Goal: Task Accomplishment & Management: Manage account settings

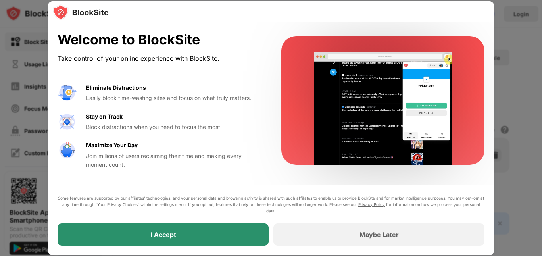
click at [180, 233] on div "I Accept" at bounding box center [163, 234] width 211 height 22
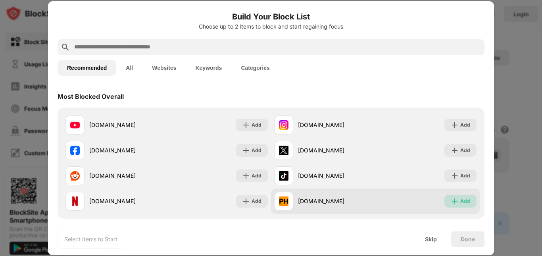
click at [460, 201] on div "Add" at bounding box center [465, 201] width 10 height 8
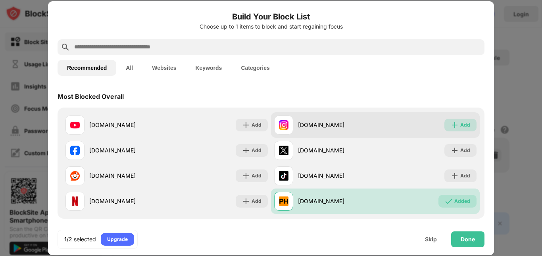
click at [460, 126] on div "Add" at bounding box center [465, 125] width 10 height 8
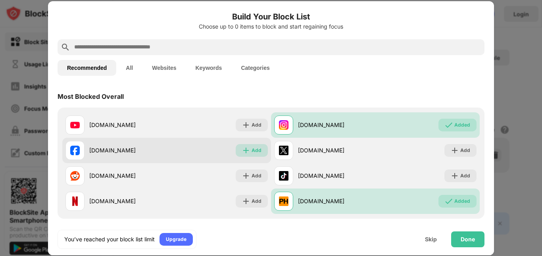
click at [246, 152] on img at bounding box center [246, 150] width 8 height 8
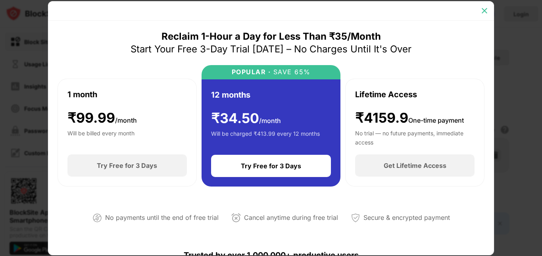
click at [484, 10] on img at bounding box center [484, 11] width 8 height 8
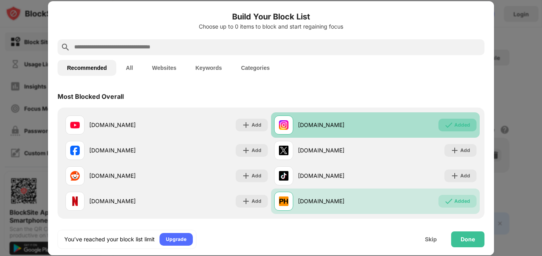
click at [454, 128] on div "Added" at bounding box center [462, 125] width 16 height 8
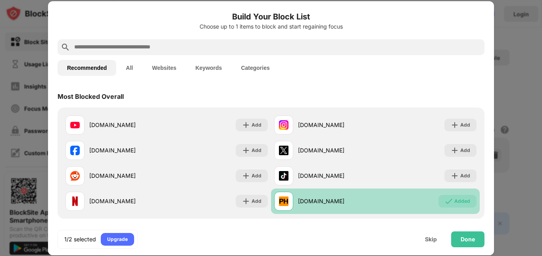
click at [454, 198] on div "Added" at bounding box center [462, 201] width 16 height 8
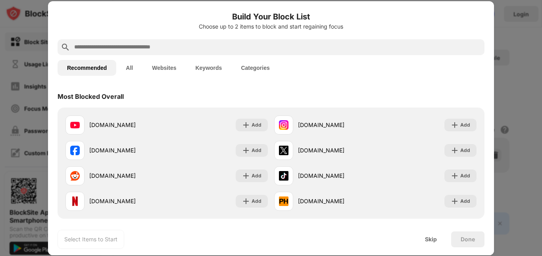
click at [307, 44] on input "text" at bounding box center [277, 47] width 408 height 10
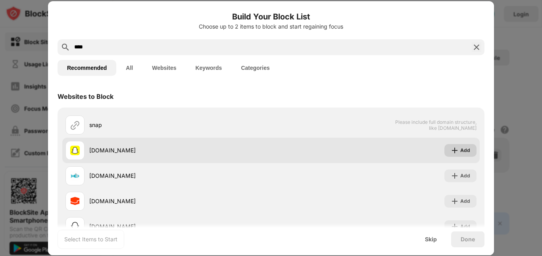
type input "****"
click at [460, 150] on div "Add" at bounding box center [465, 150] width 10 height 8
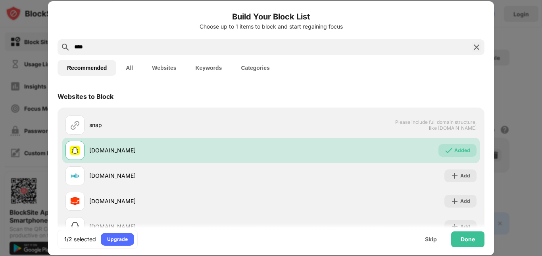
click at [472, 46] on img at bounding box center [477, 47] width 10 height 10
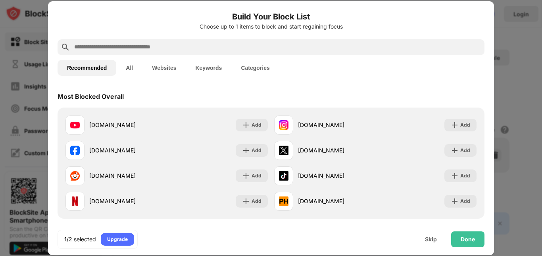
click at [430, 47] on input "text" at bounding box center [277, 47] width 408 height 10
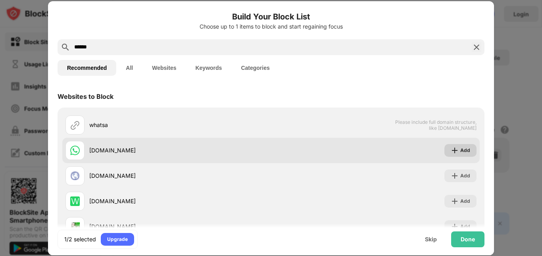
type input "******"
click at [453, 149] on img at bounding box center [455, 150] width 8 height 8
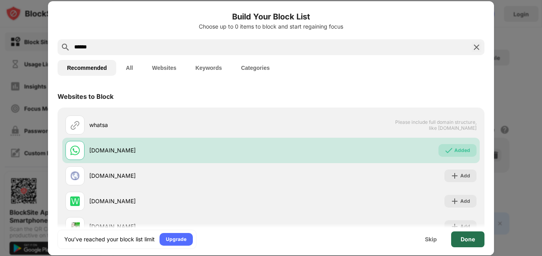
click at [465, 239] on div "Done" at bounding box center [468, 239] width 14 height 6
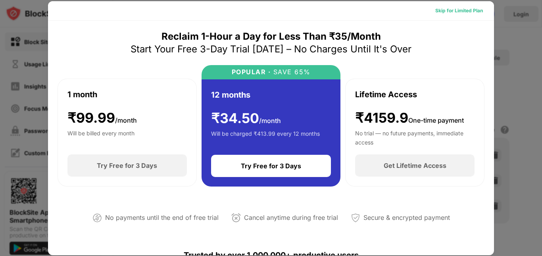
click at [464, 12] on div "Skip for Limited Plan" at bounding box center [459, 11] width 48 height 8
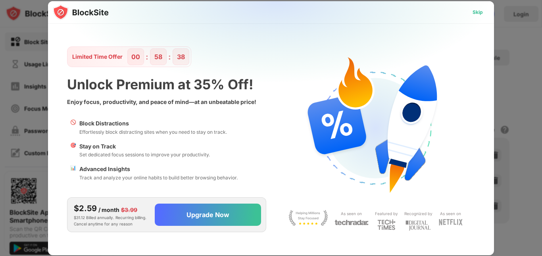
click at [476, 13] on div "Skip" at bounding box center [478, 12] width 10 height 8
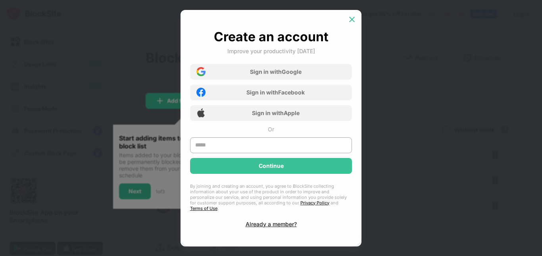
click at [350, 23] on img at bounding box center [352, 19] width 8 height 8
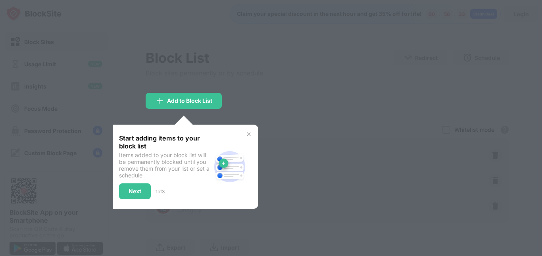
click at [249, 135] on img at bounding box center [249, 134] width 6 height 6
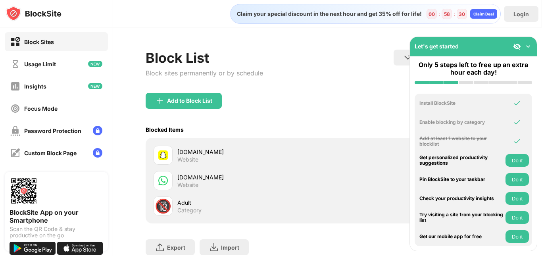
click at [394, 101] on div "Add to Block List" at bounding box center [328, 107] width 364 height 29
click at [528, 47] on img at bounding box center [528, 46] width 8 height 8
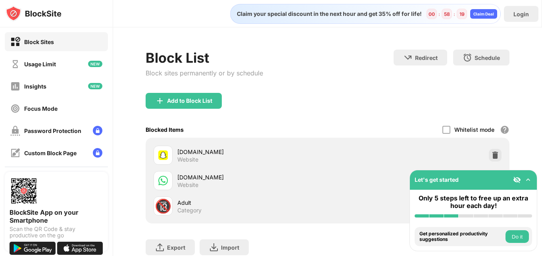
scroll to position [58, 0]
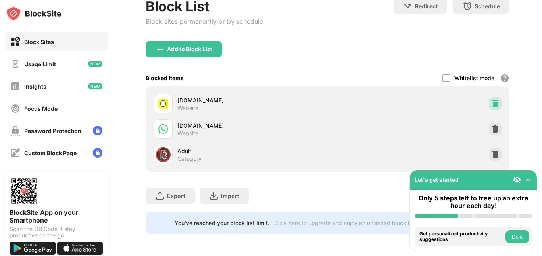
click at [491, 100] on img at bounding box center [495, 104] width 8 height 8
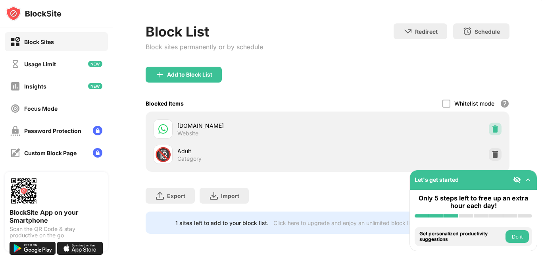
click at [491, 125] on img at bounding box center [495, 129] width 8 height 8
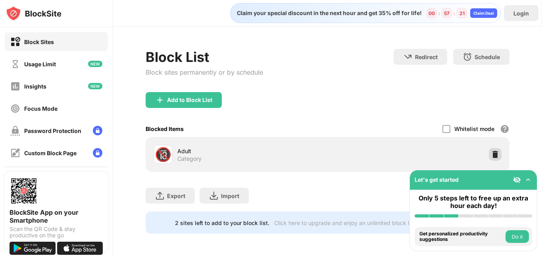
scroll to position [7, 0]
click at [491, 150] on img at bounding box center [495, 154] width 8 height 8
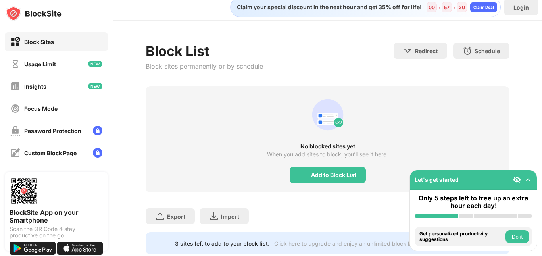
scroll to position [33, 0]
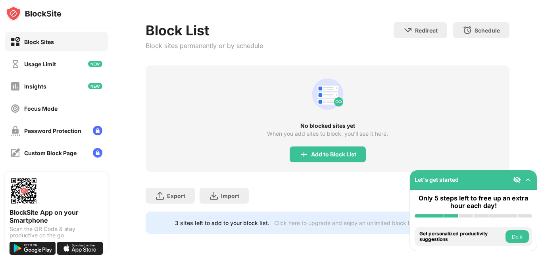
click at [509, 102] on div "Block List Block sites permanently or by schedule Redirect Choose a site to be …" at bounding box center [327, 128] width 429 height 256
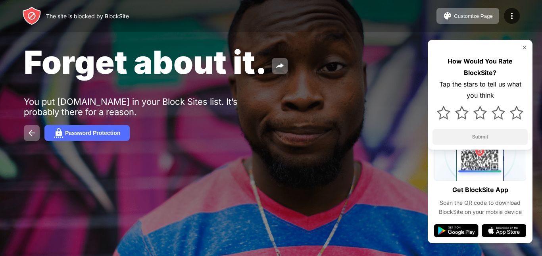
click at [525, 47] on img at bounding box center [524, 47] width 6 height 6
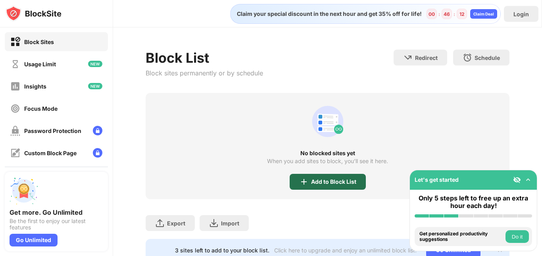
click at [315, 179] on div "Add to Block List" at bounding box center [333, 182] width 45 height 6
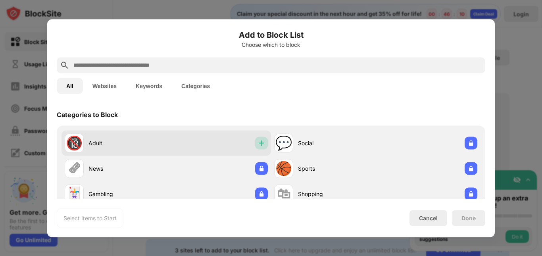
click at [257, 142] on img at bounding box center [261, 143] width 8 height 8
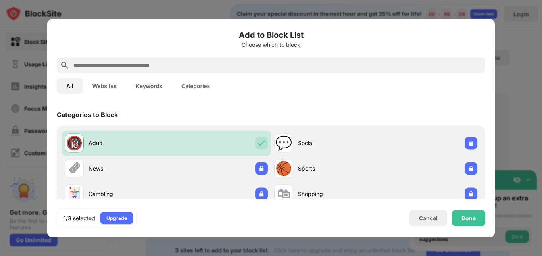
click at [210, 66] on input "text" at bounding box center [277, 65] width 409 height 10
click at [100, 85] on button "Websites" at bounding box center [104, 86] width 43 height 16
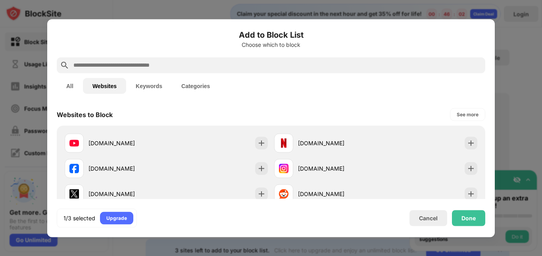
click at [74, 86] on button "All" at bounding box center [70, 86] width 26 height 16
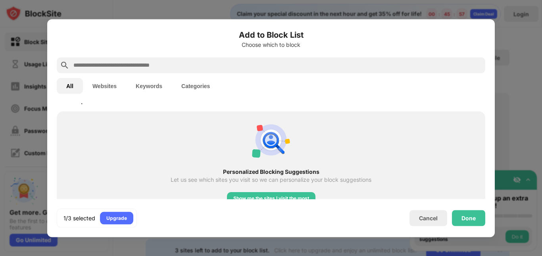
scroll to position [291, 0]
click at [131, 67] on input "text" at bounding box center [277, 65] width 409 height 10
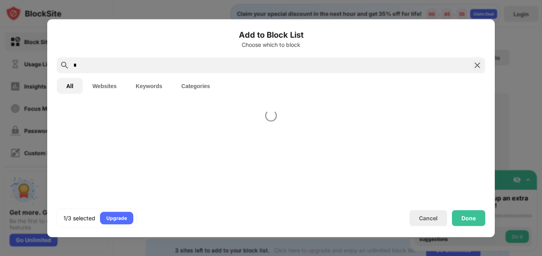
scroll to position [0, 0]
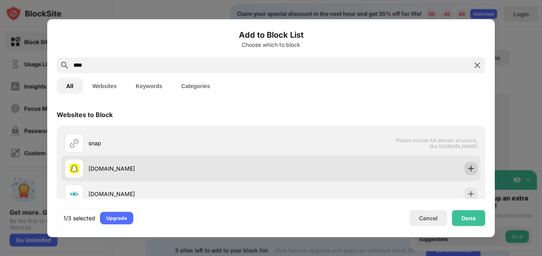
type input "****"
click at [467, 169] on img at bounding box center [471, 168] width 8 height 8
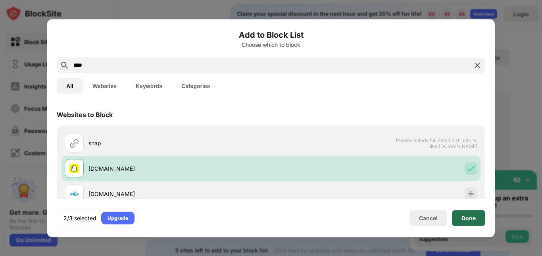
click at [471, 218] on div "Done" at bounding box center [468, 218] width 14 height 6
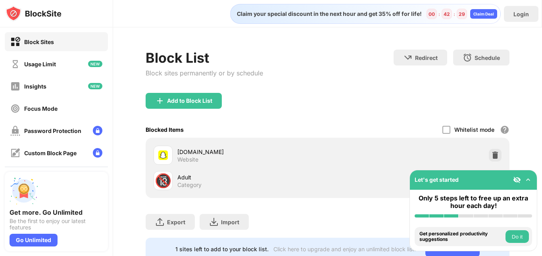
scroll to position [32, 0]
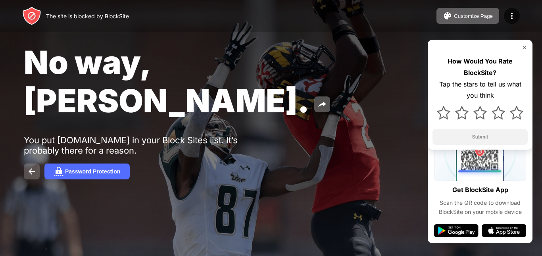
click at [32, 167] on img at bounding box center [32, 172] width 10 height 10
